Goal: Task Accomplishment & Management: Manage account settings

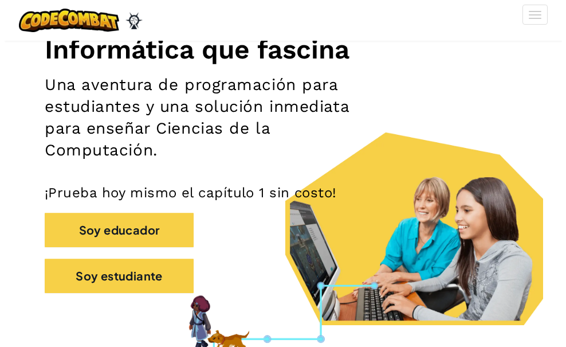
scroll to position [172, 0]
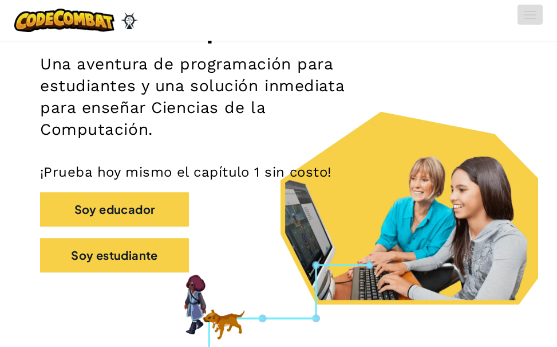
click at [537, 18] on button "[MEDICAL_DATA] la navigación" at bounding box center [530, 15] width 25 height 20
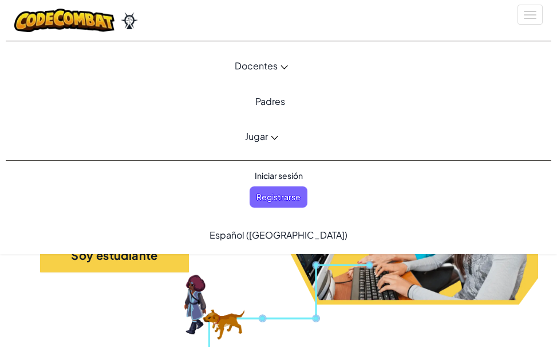
click at [275, 175] on span "Iniciar sesión" at bounding box center [279, 175] width 62 height 21
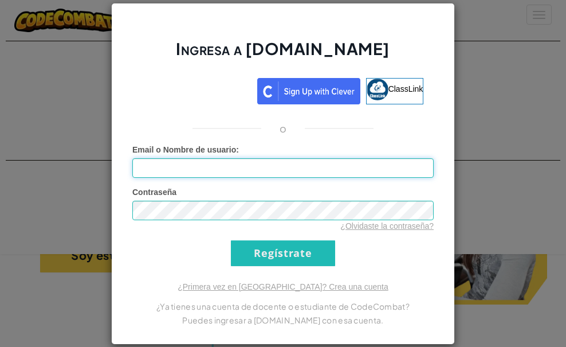
click at [290, 175] on input "Email o Nombre de usuario :" at bounding box center [282, 167] width 301 height 19
type input "[EMAIL_ADDRESS][DOMAIN_NAME]"
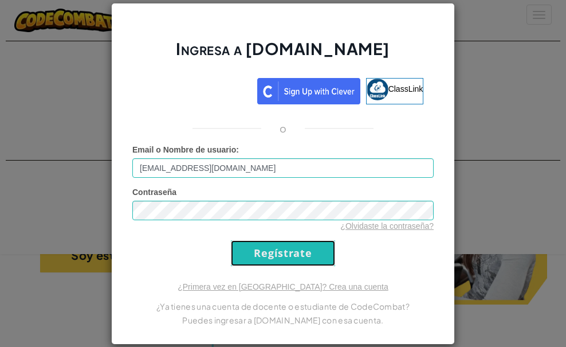
drag, startPoint x: 302, startPoint y: 253, endPoint x: 293, endPoint y: 251, distance: 9.3
click at [302, 253] on input "Regístrate" at bounding box center [283, 253] width 104 height 26
